Goal: Information Seeking & Learning: Learn about a topic

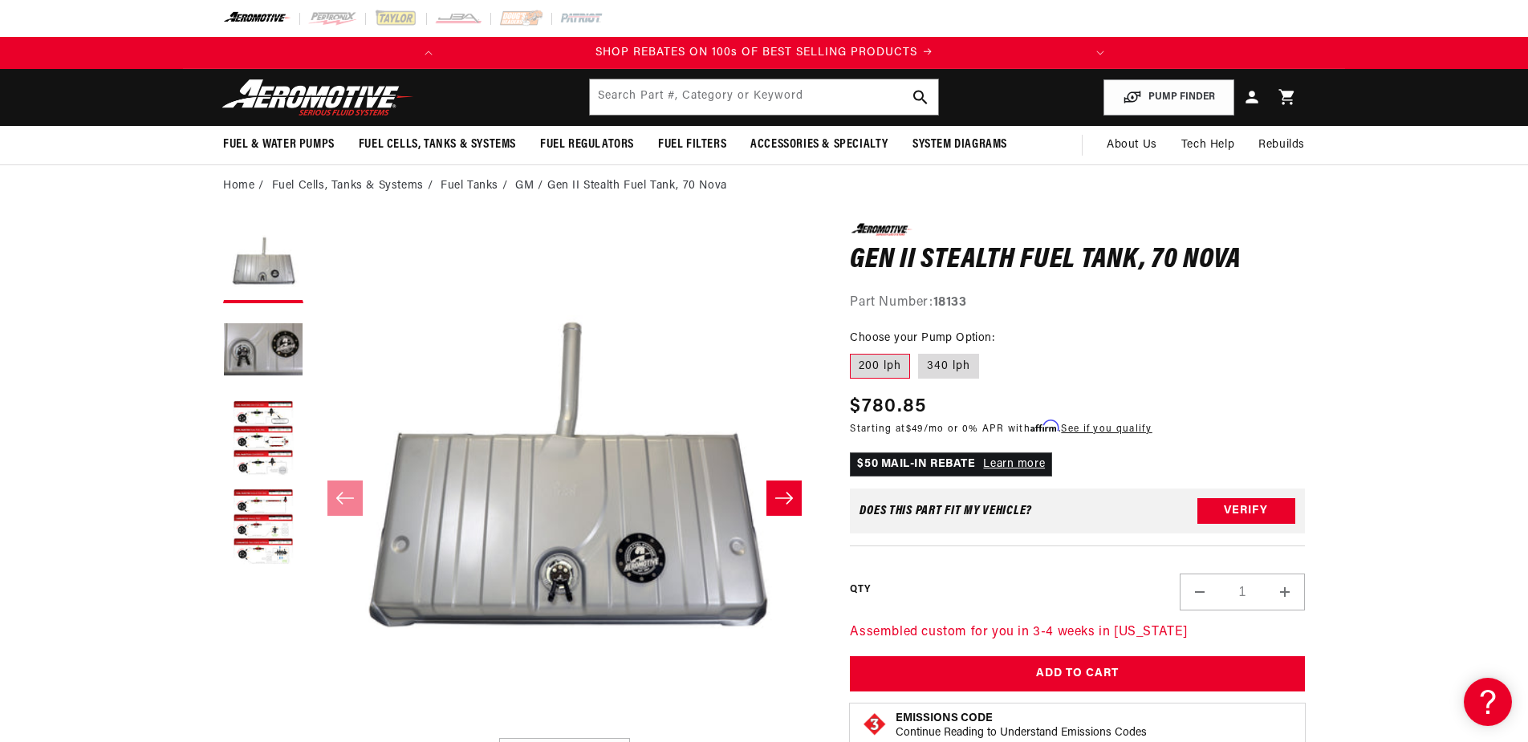
scroll to position [0, 635]
click at [261, 347] on button "Load image 2 in gallery view" at bounding box center [263, 351] width 80 height 80
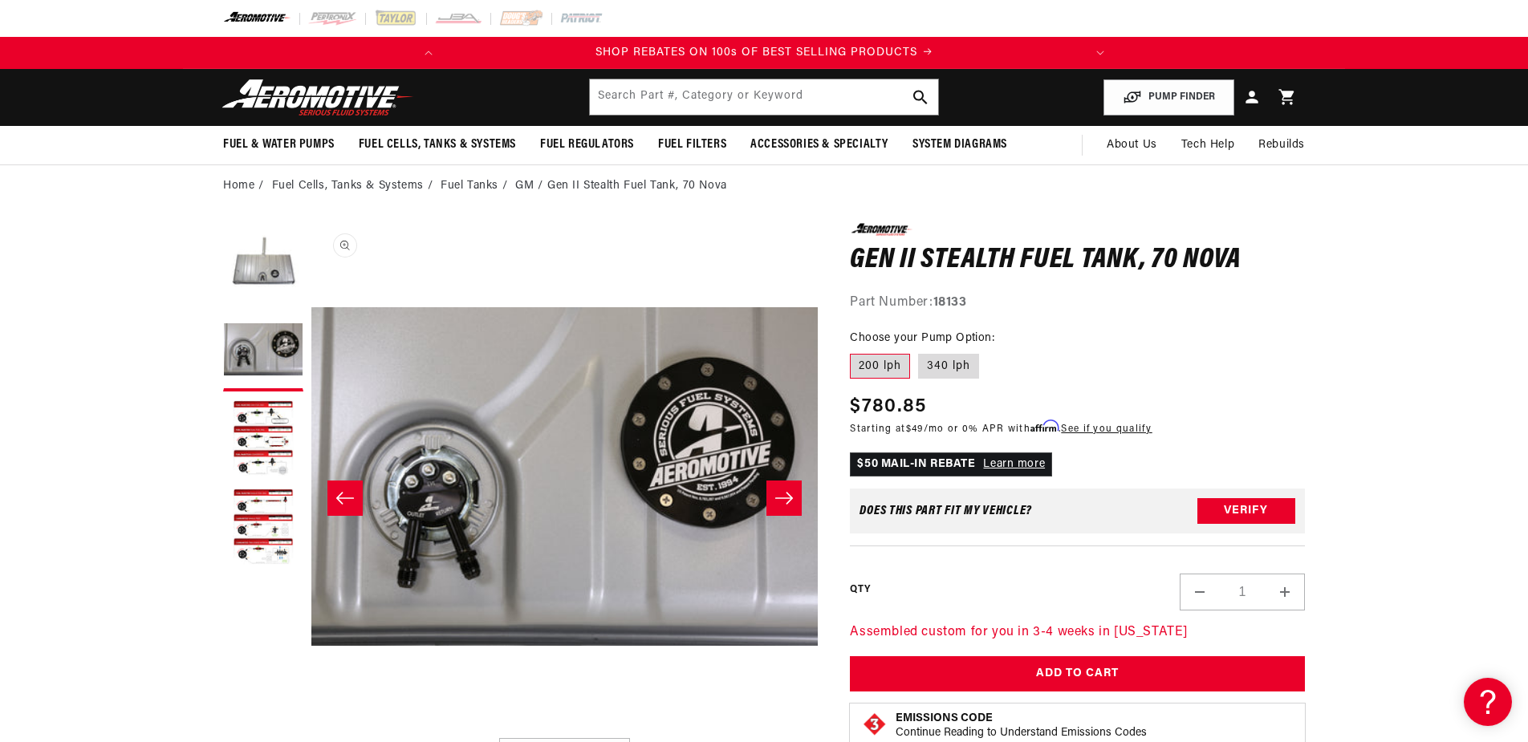
scroll to position [0, 635]
click at [246, 408] on button "Load image 3 in gallery view" at bounding box center [263, 440] width 80 height 80
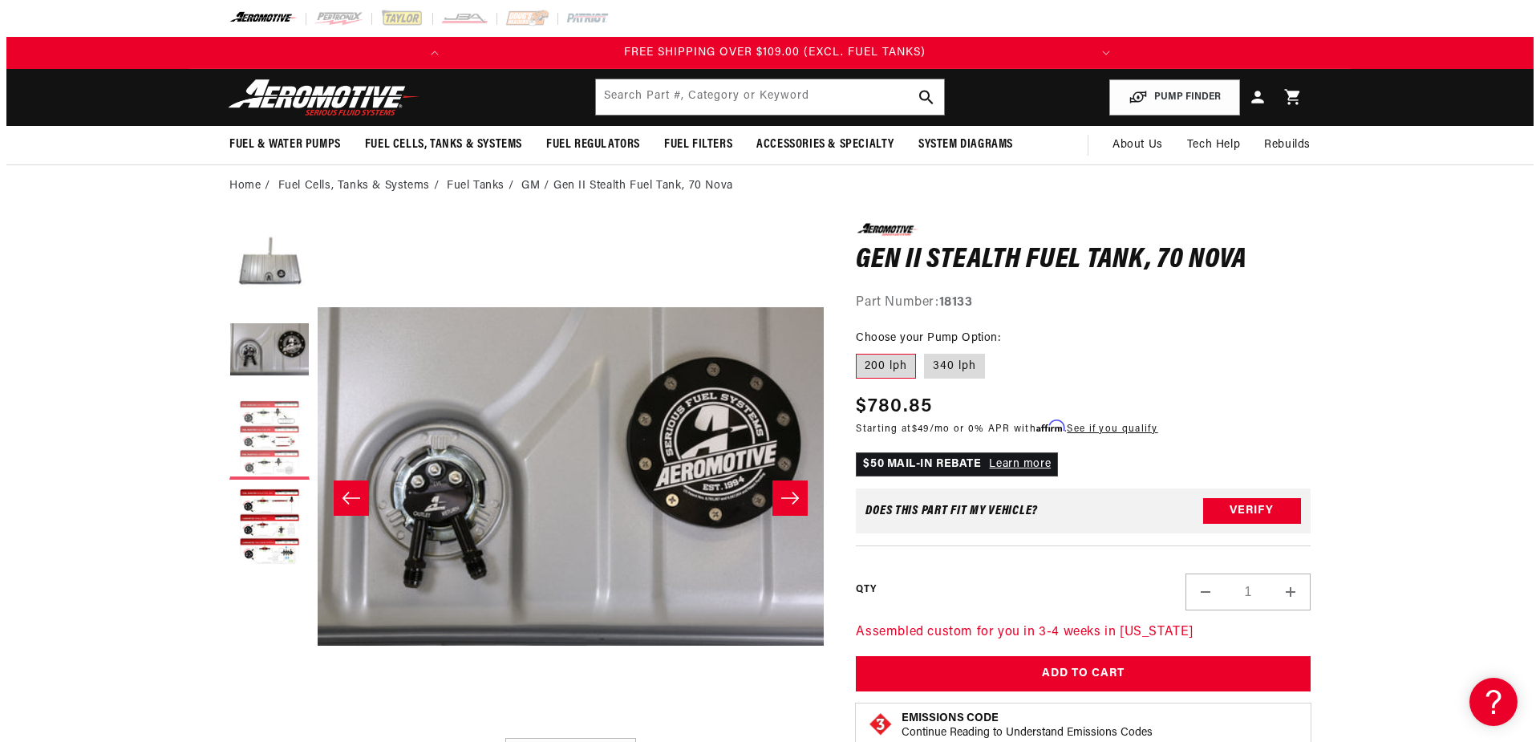
scroll to position [0, 1013]
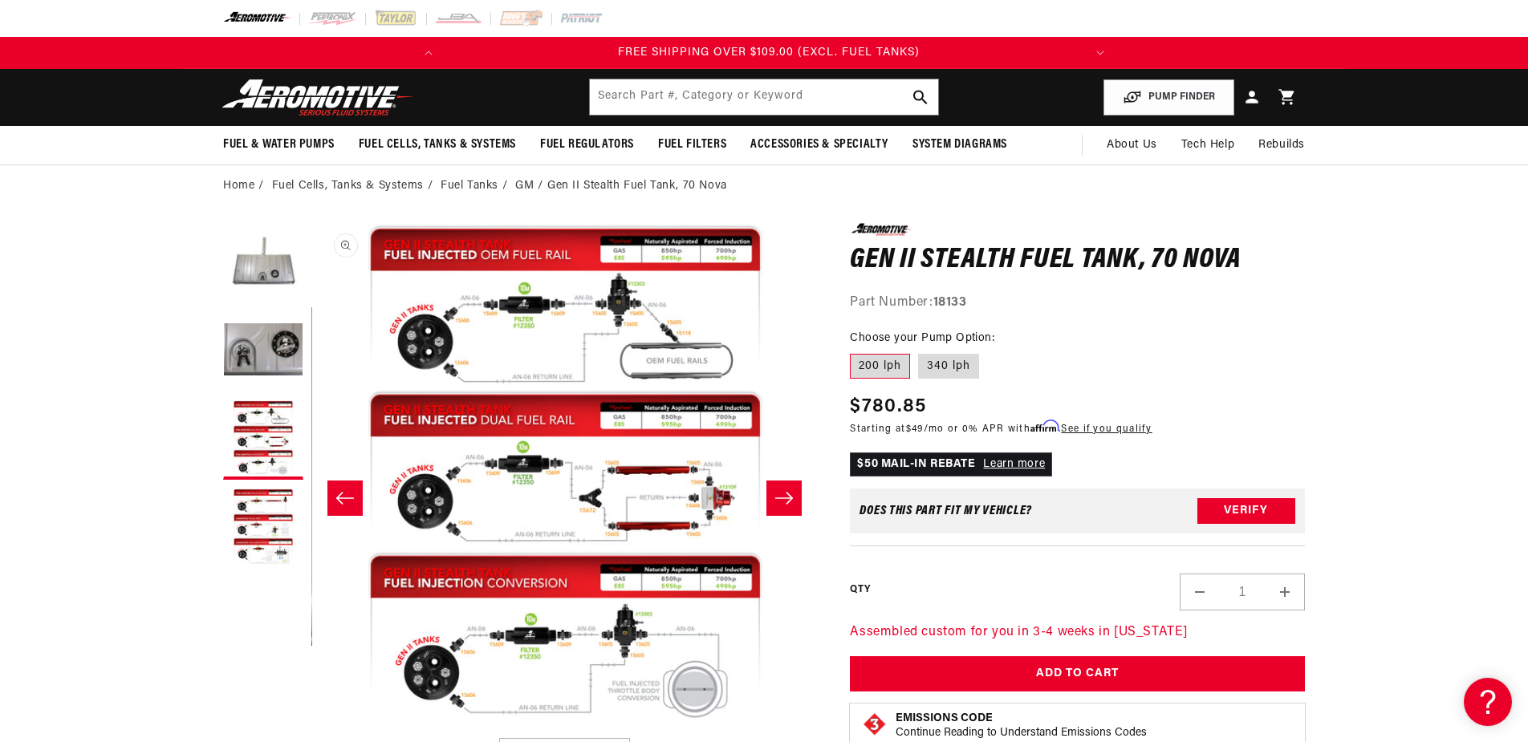
click at [312, 730] on button "Open media 3 in modal" at bounding box center [312, 730] width 0 height 0
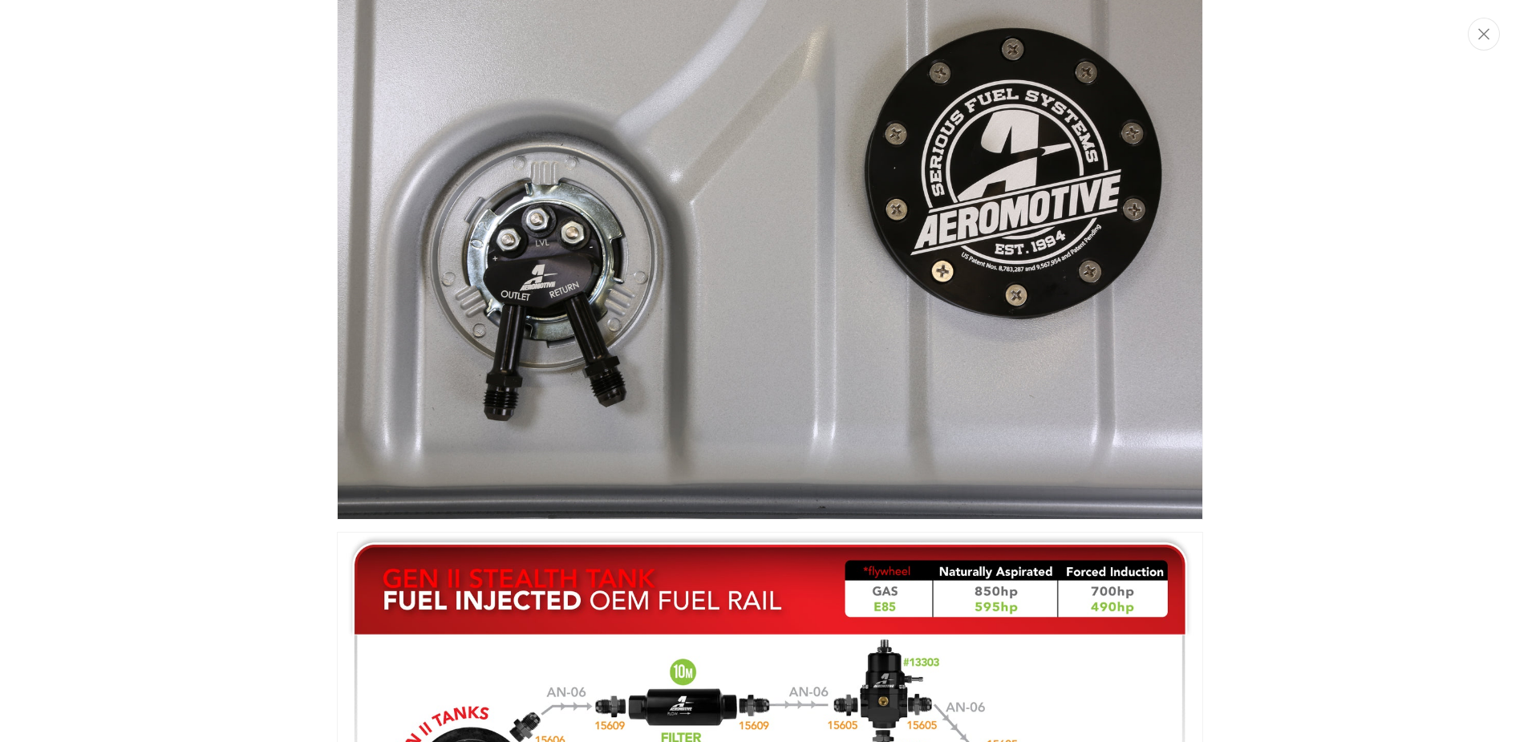
scroll to position [0, 0]
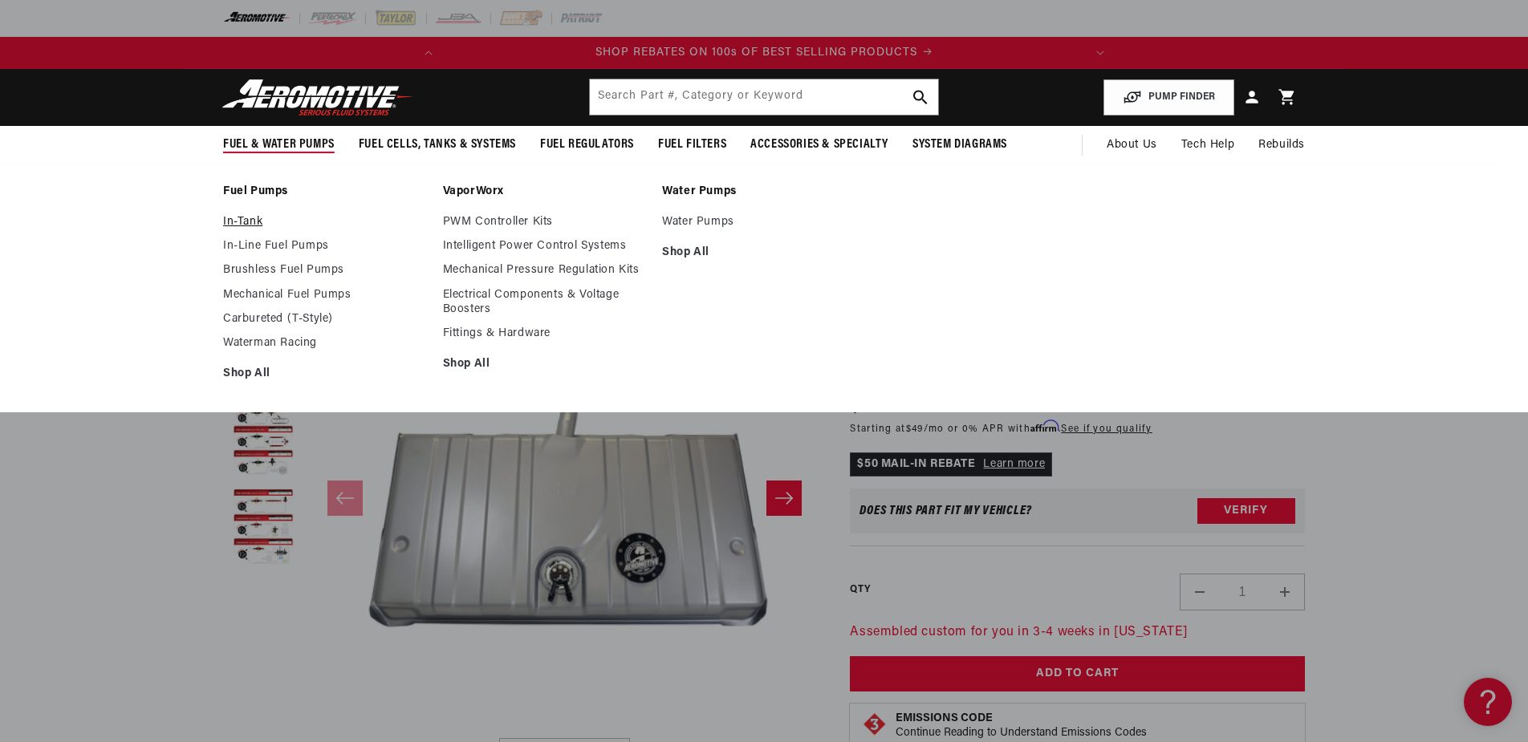
click at [240, 219] on link "In-Tank" at bounding box center [325, 222] width 204 height 14
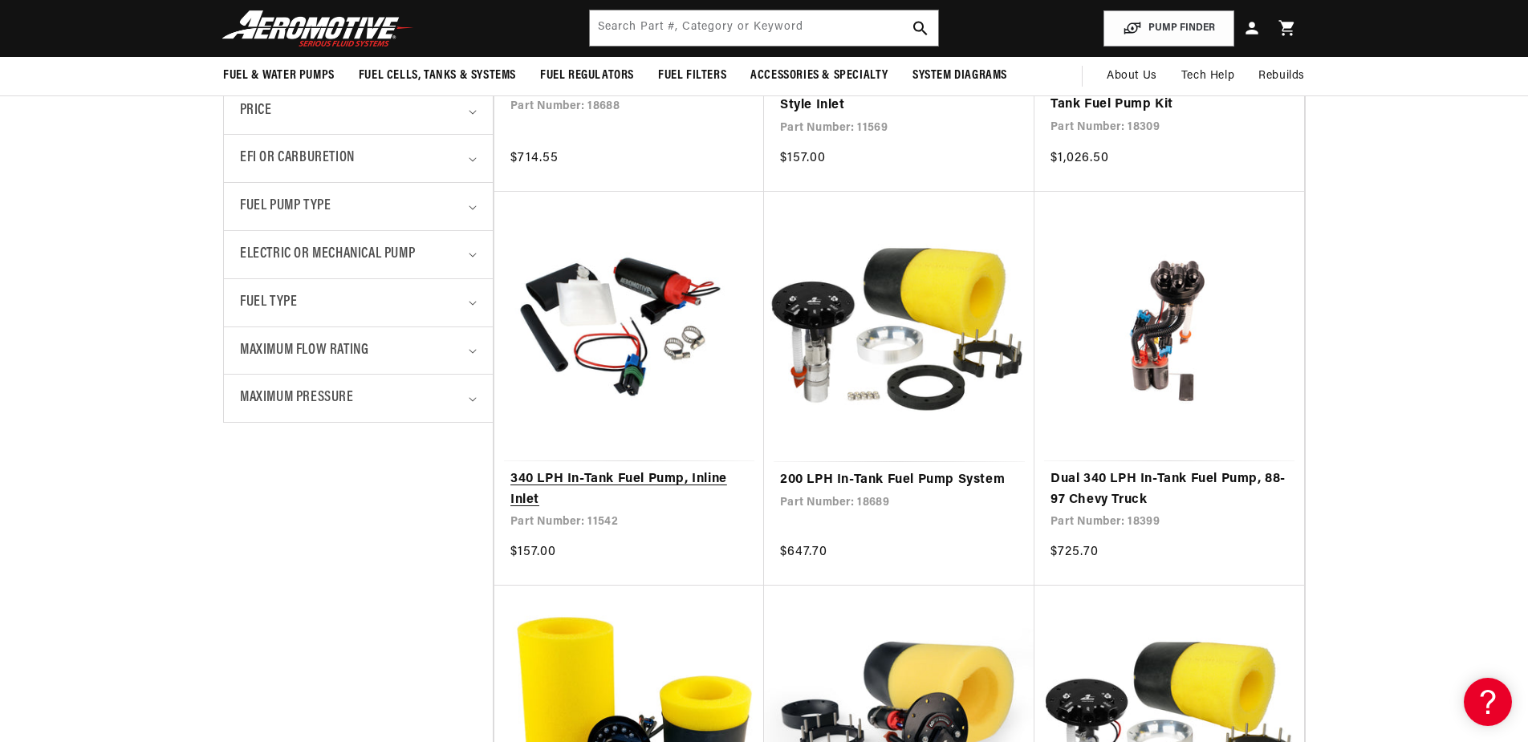
scroll to position [375, 0]
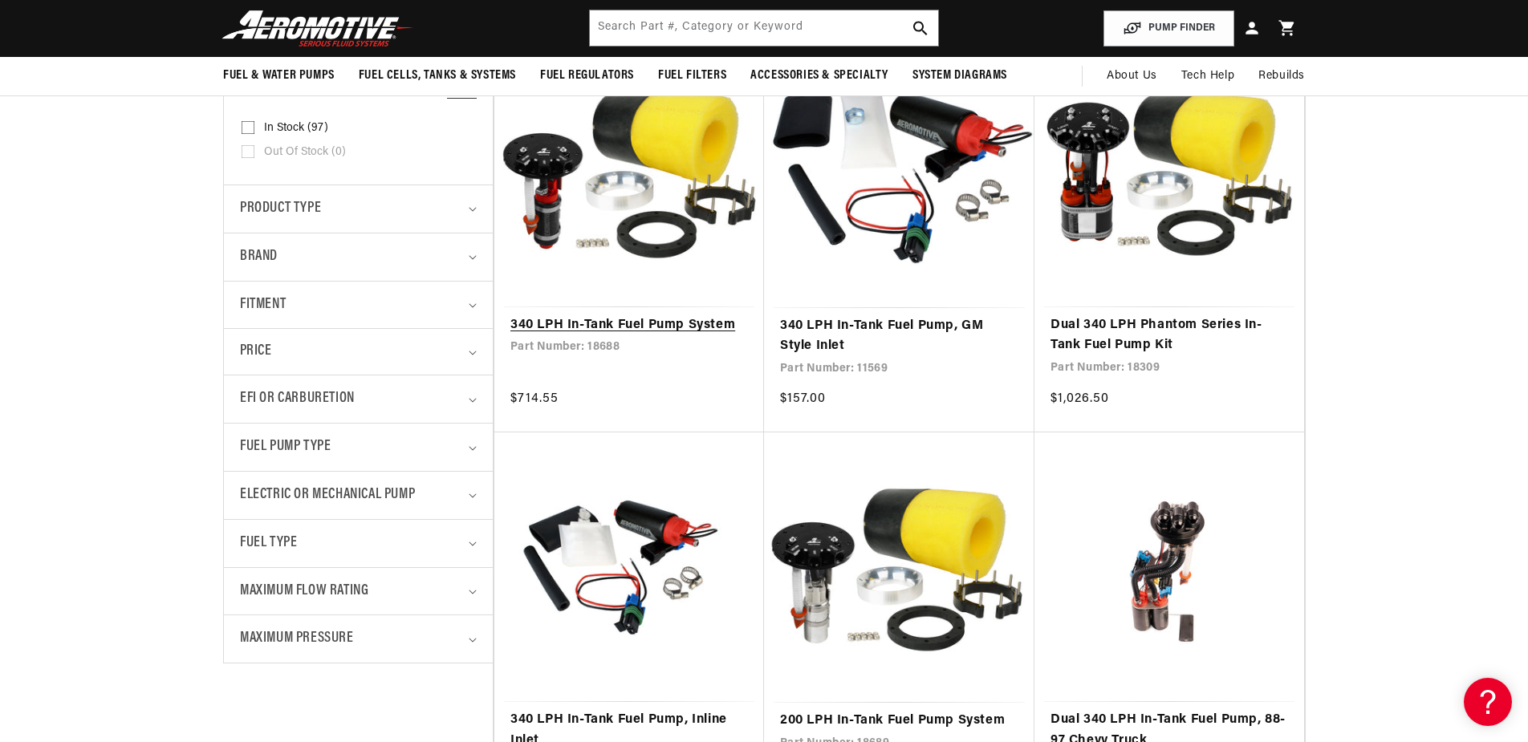
click at [562, 315] on link "340 LPH In-Tank Fuel Pump System" at bounding box center [628, 325] width 237 height 21
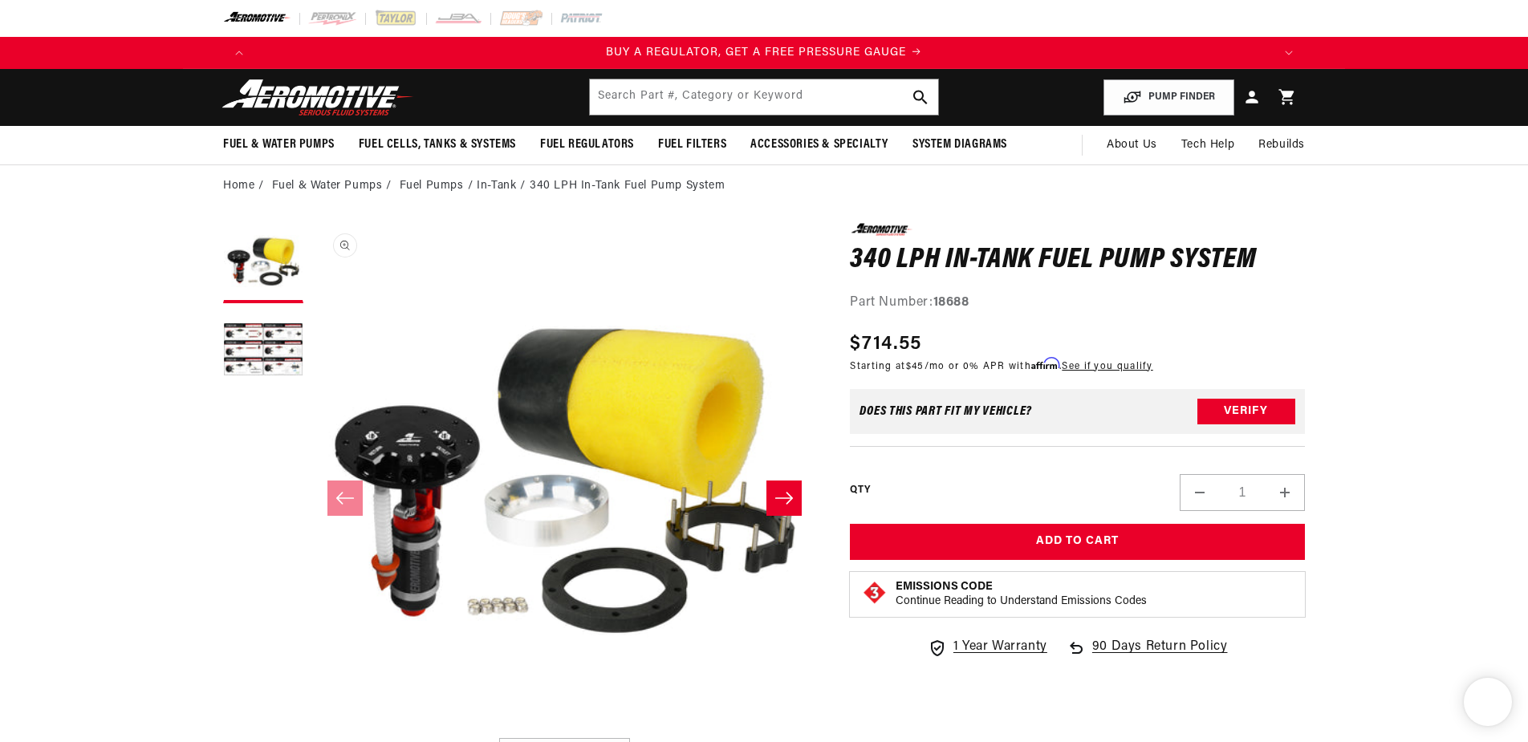
click at [311, 730] on button "Open media 1 in modal" at bounding box center [311, 730] width 0 height 0
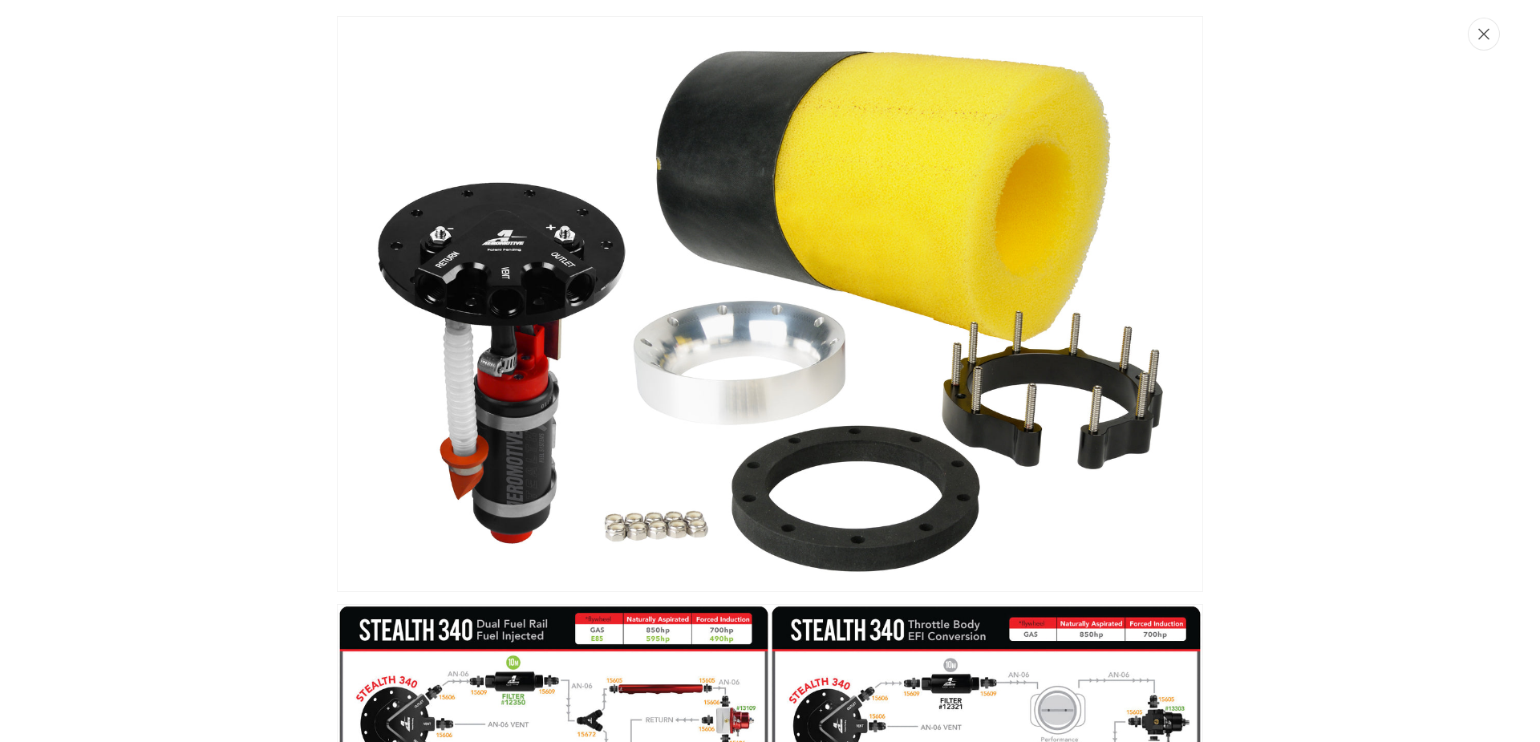
click at [1477, 39] on button "Close" at bounding box center [1484, 34] width 32 height 33
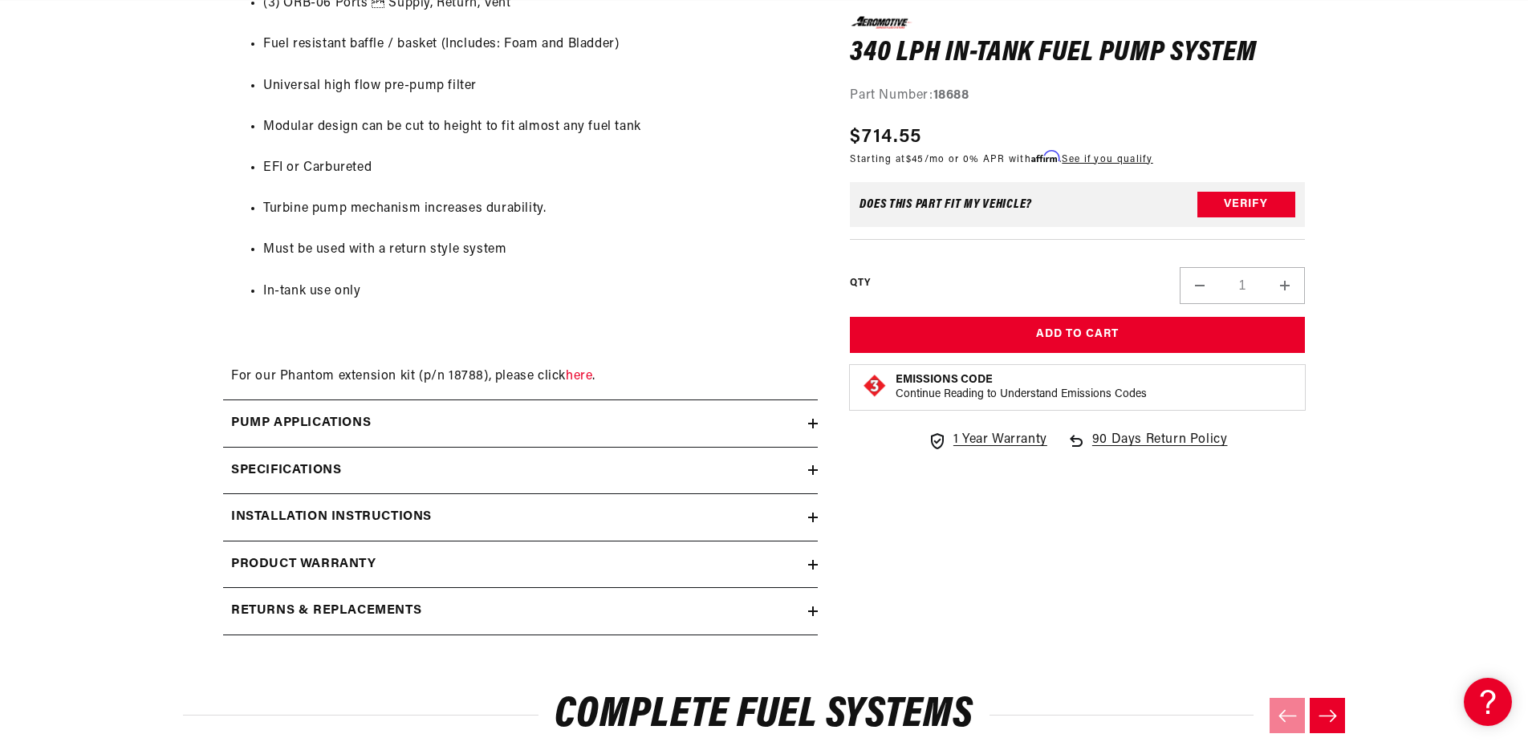
scroll to position [0, 1017]
